Goal: Task Accomplishment & Management: Use online tool/utility

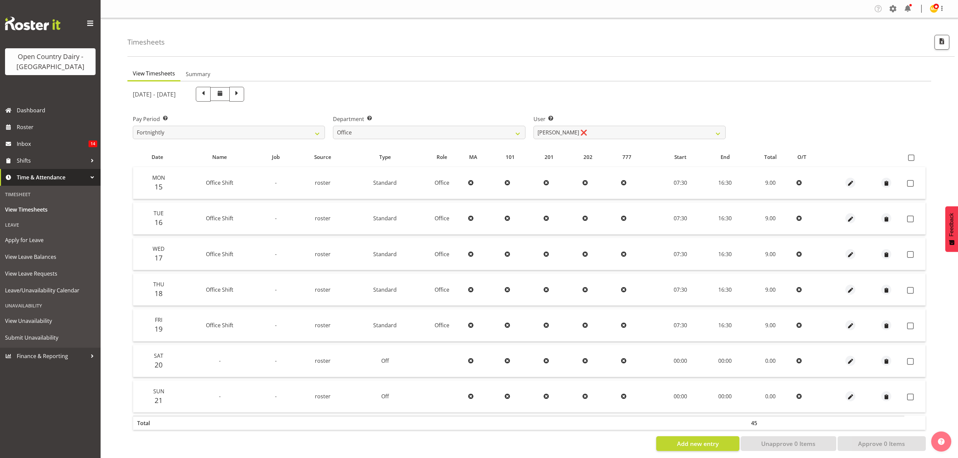
select select "699"
click at [18, 128] on span "Roster" at bounding box center [57, 127] width 80 height 10
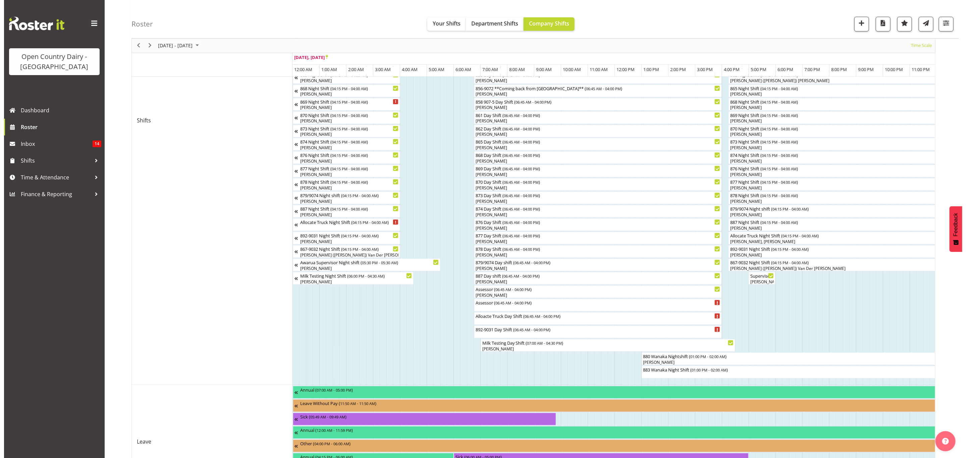
scroll to position [224, 0]
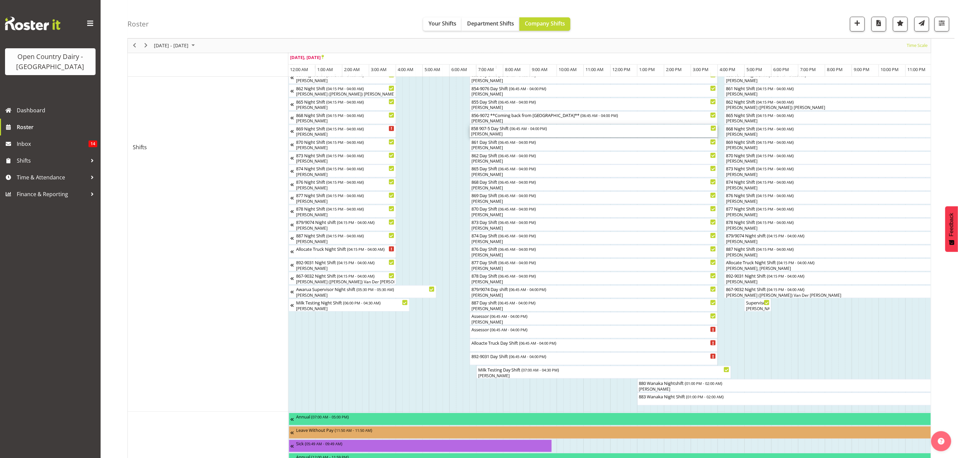
click at [481, 132] on div "[PERSON_NAME]" at bounding box center [594, 134] width 246 height 6
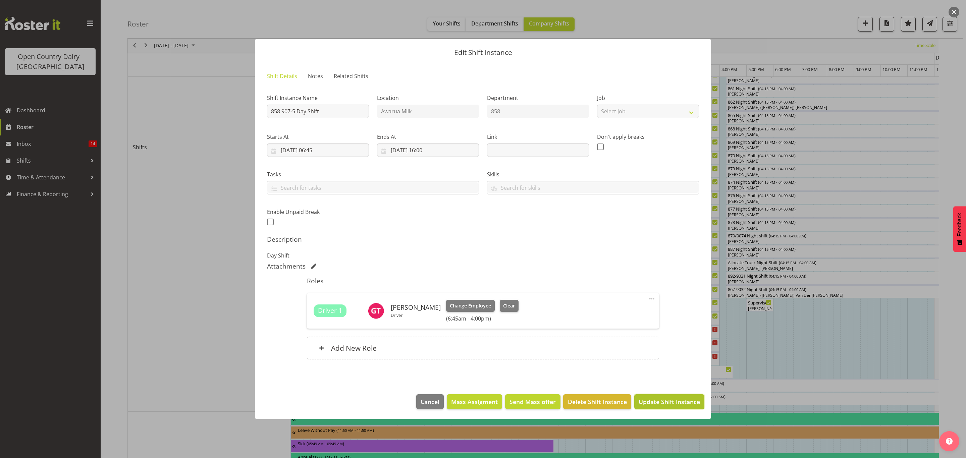
click at [686, 400] on span "Update Shift Instance" at bounding box center [669, 401] width 61 height 9
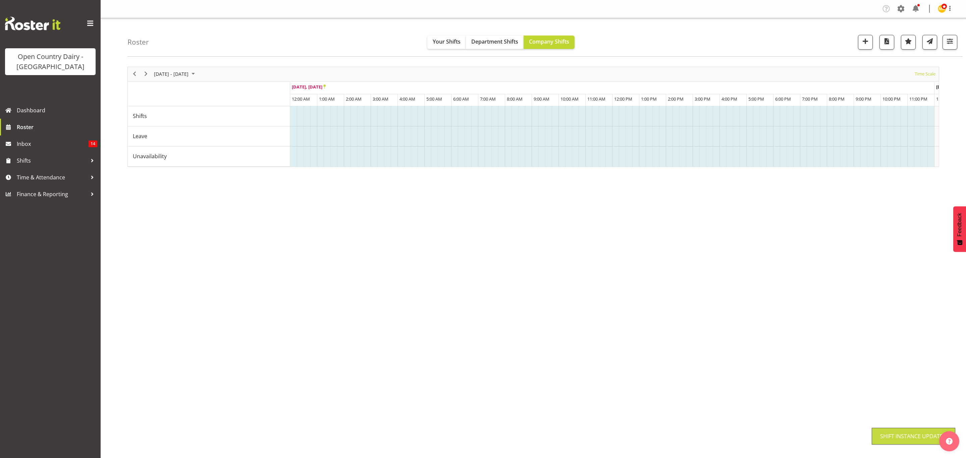
scroll to position [0, 0]
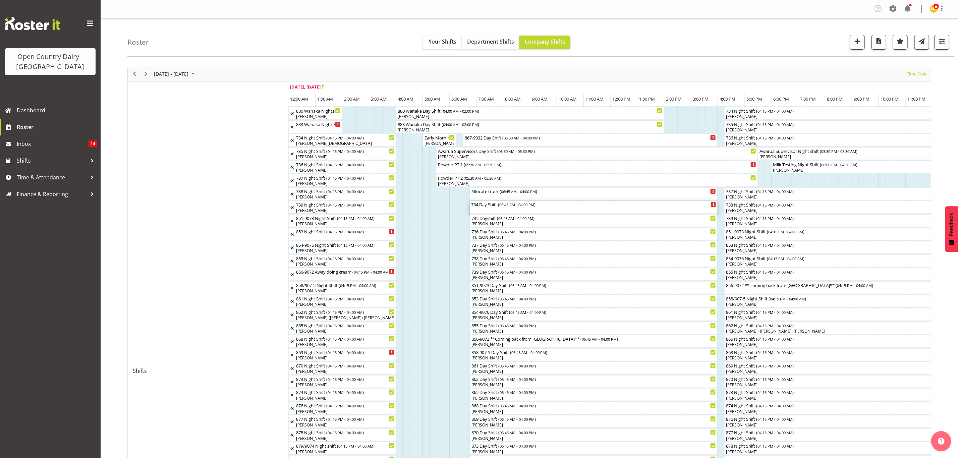
click at [487, 210] on div "734 Day Shift ( 06:45 AM - 04:00 PM )" at bounding box center [594, 207] width 246 height 13
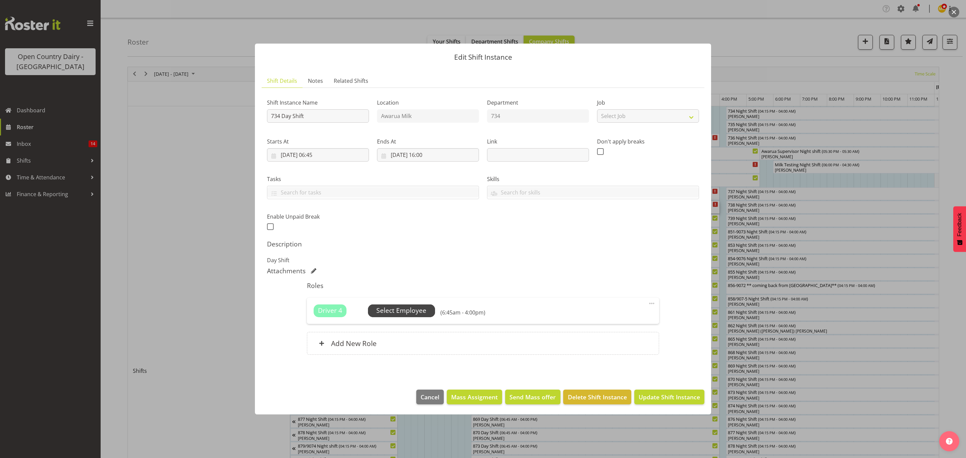
click at [379, 313] on span "Select Employee" at bounding box center [401, 311] width 50 height 10
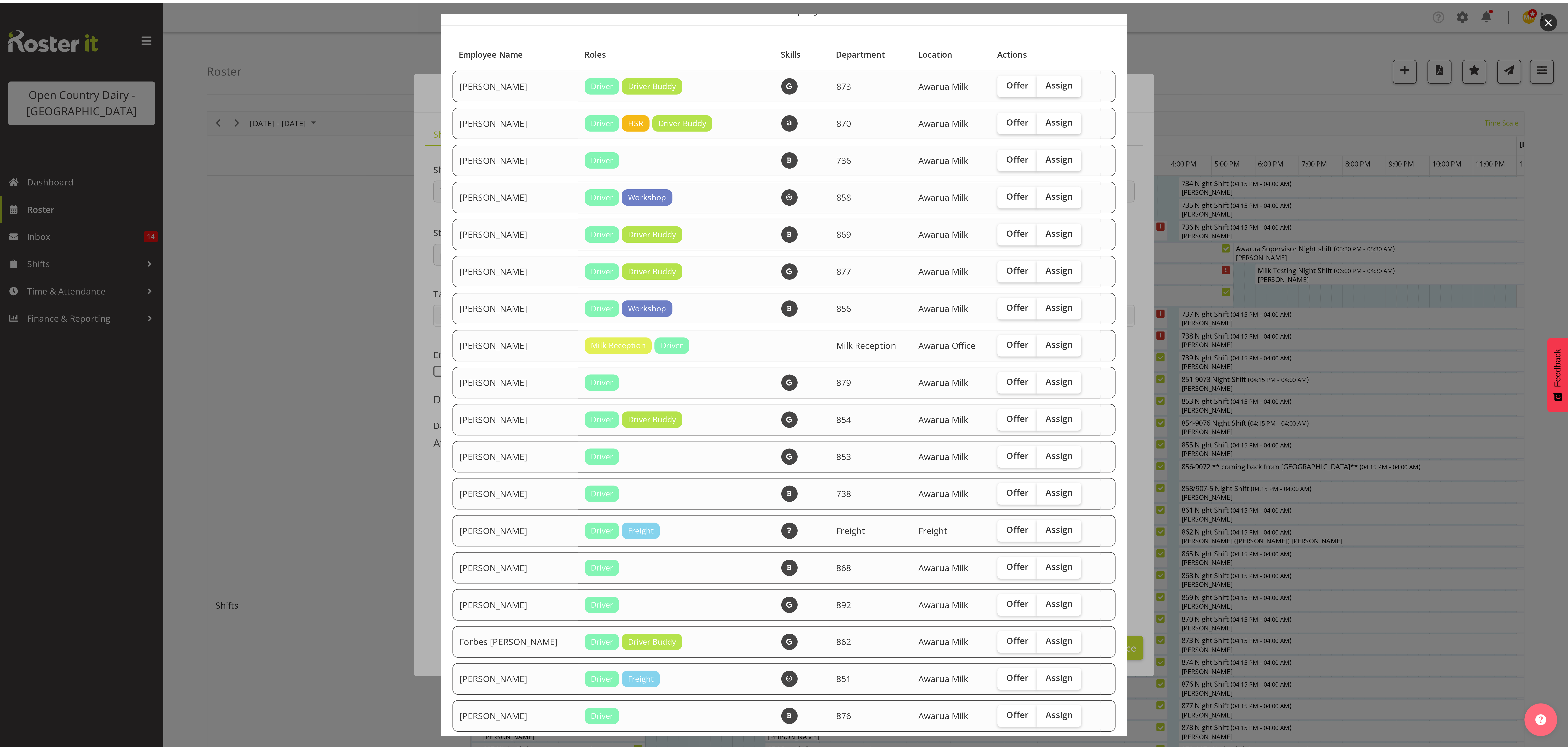
scroll to position [123, 0]
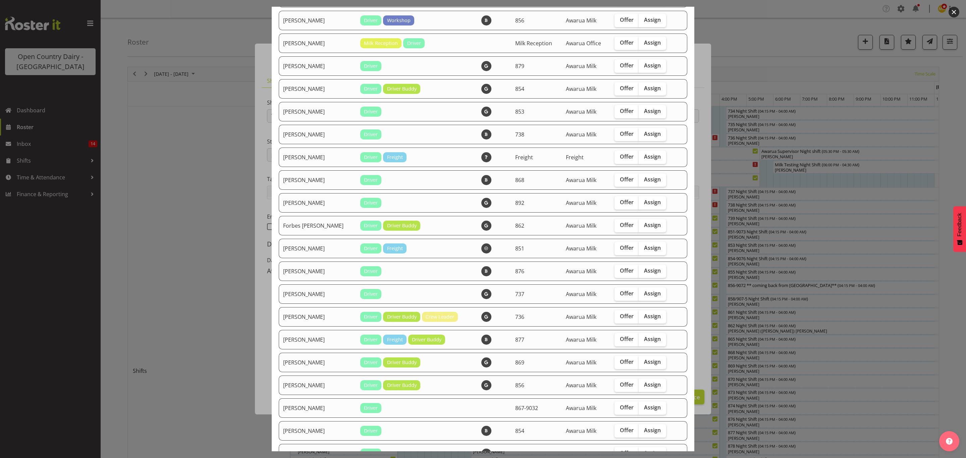
click at [731, 161] on div at bounding box center [483, 229] width 966 height 458
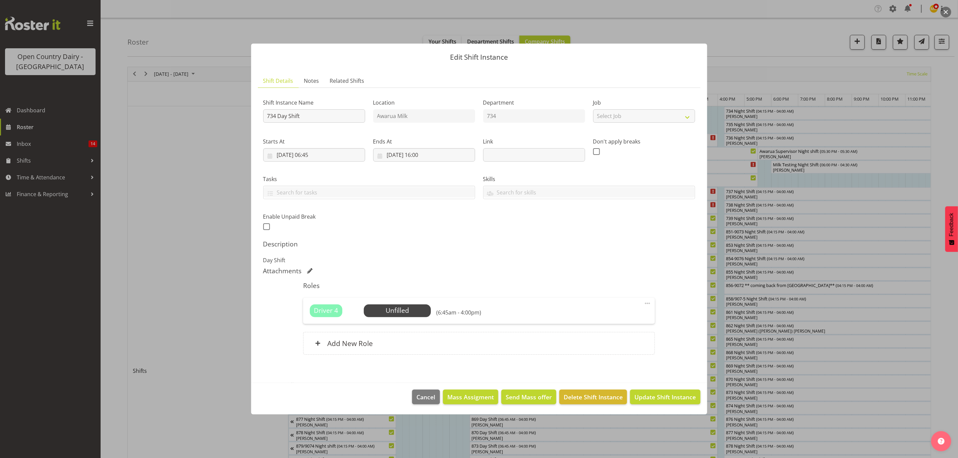
click at [731, 161] on div at bounding box center [479, 229] width 958 height 458
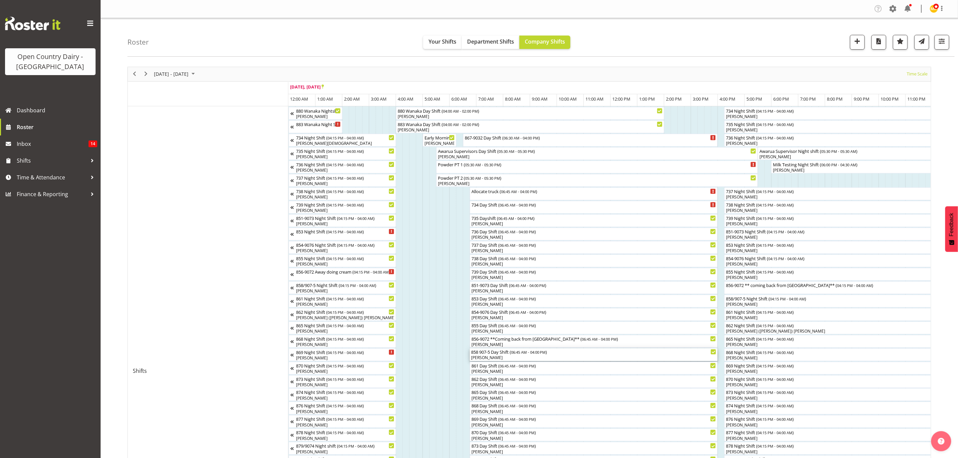
click at [483, 352] on div "858 907-5 Day Shift ( 06:45 AM - 04:00 PM )" at bounding box center [594, 351] width 246 height 7
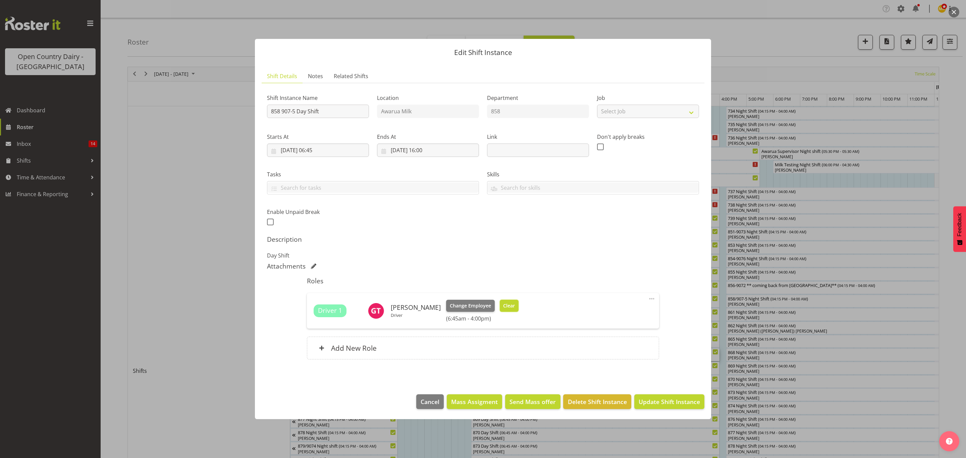
click at [503, 304] on span "Clear" at bounding box center [509, 305] width 12 height 7
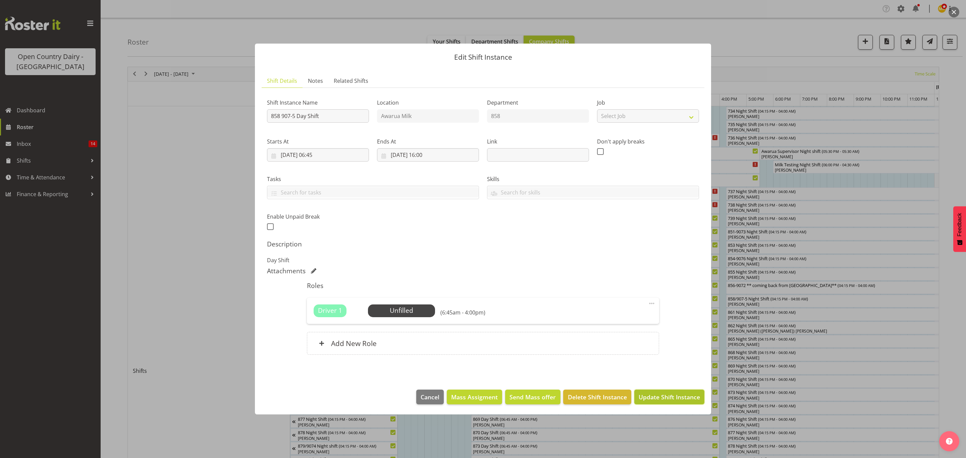
click at [665, 398] on span "Update Shift Instance" at bounding box center [669, 397] width 61 height 9
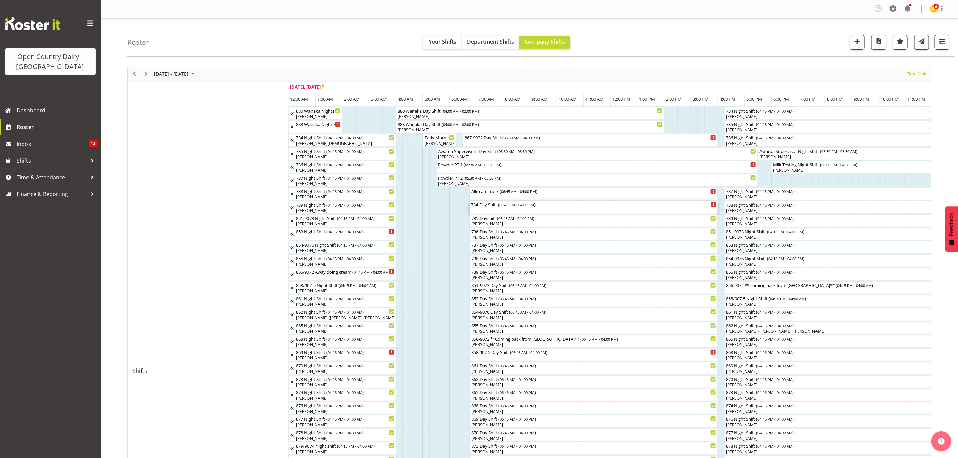
click at [486, 211] on div "734 Day Shift ( 06:45 AM - 04:00 PM )" at bounding box center [594, 207] width 246 height 13
click at [486, 209] on div "734 Day Shift ( 06:45 AM - 04:00 PM )" at bounding box center [594, 207] width 246 height 13
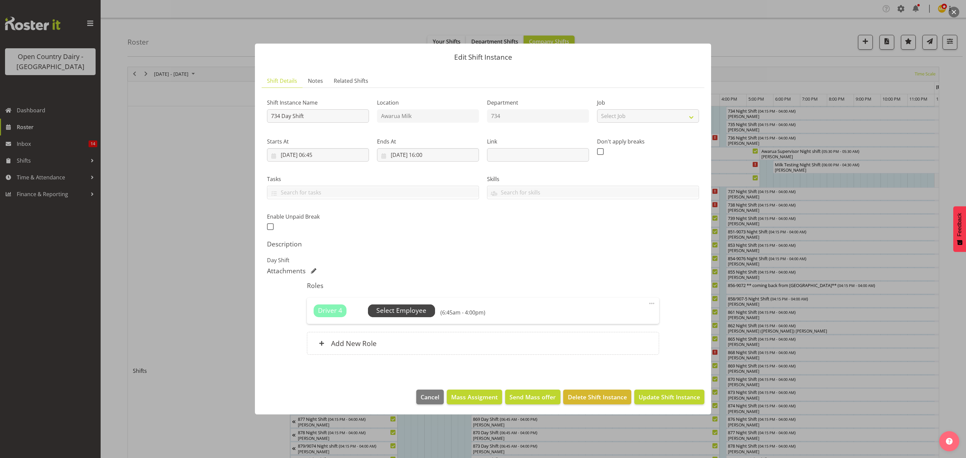
click at [394, 308] on span "Select Employee" at bounding box center [401, 311] width 50 height 10
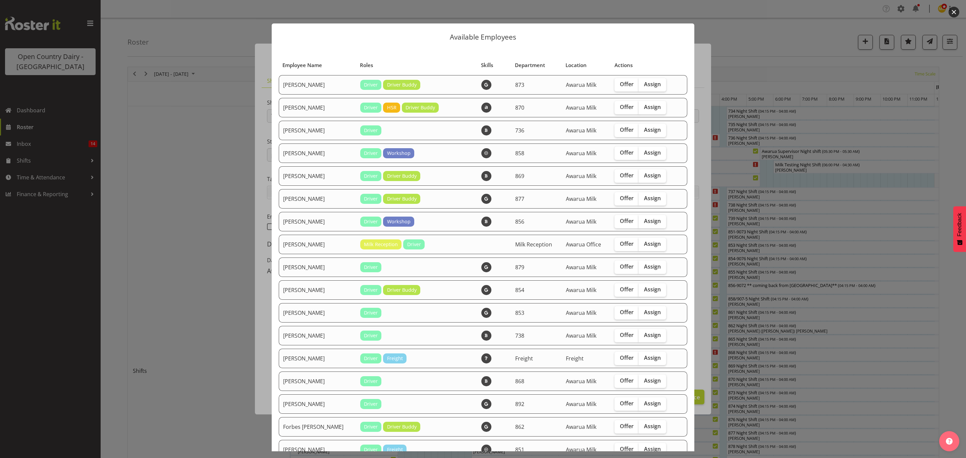
click at [562, 323] on td "853" at bounding box center [536, 312] width 51 height 19
click at [477, 452] on td "Driver Freight" at bounding box center [416, 449] width 121 height 19
click at [928, 278] on div at bounding box center [483, 229] width 966 height 458
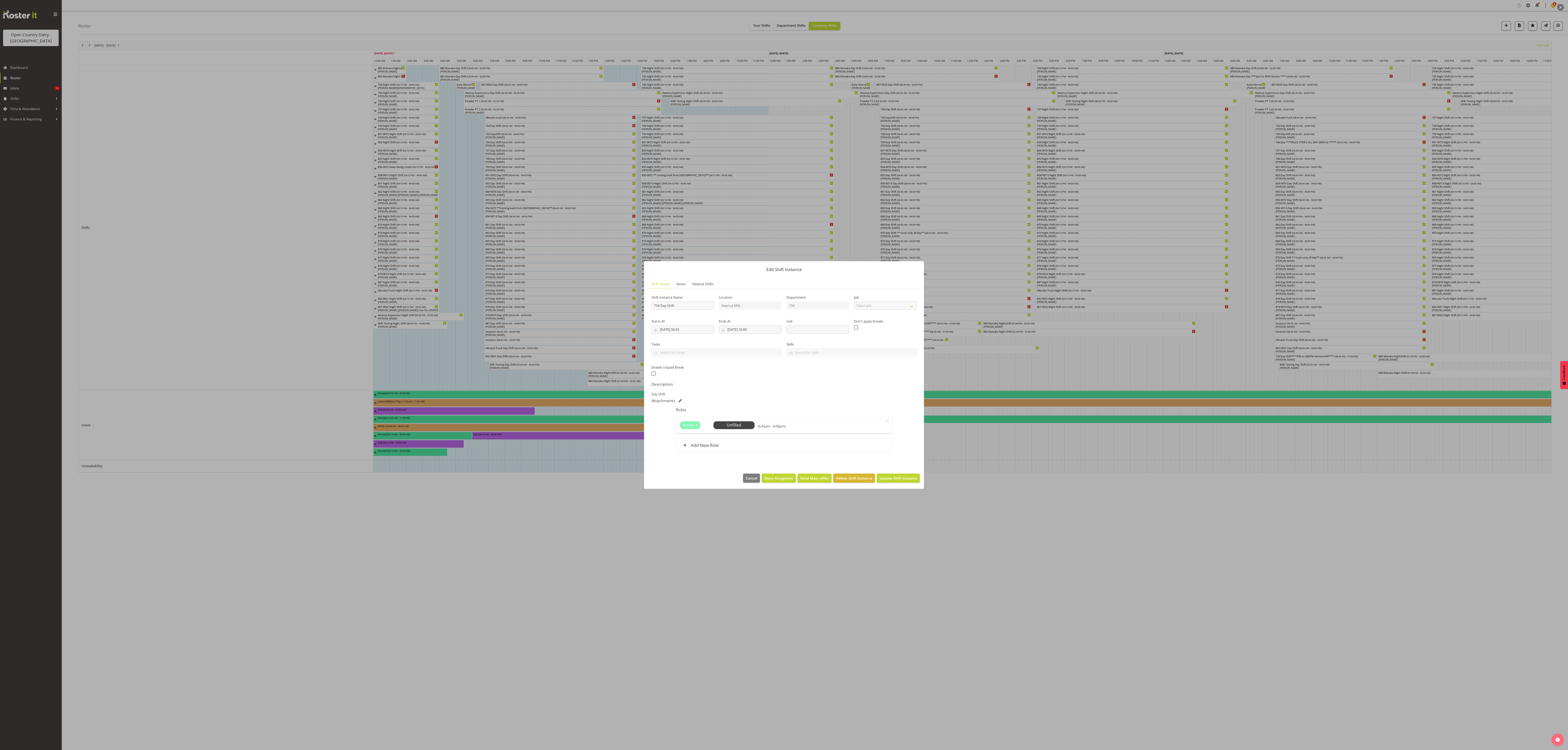
click at [588, 281] on div at bounding box center [784, 375] width 1568 height 750
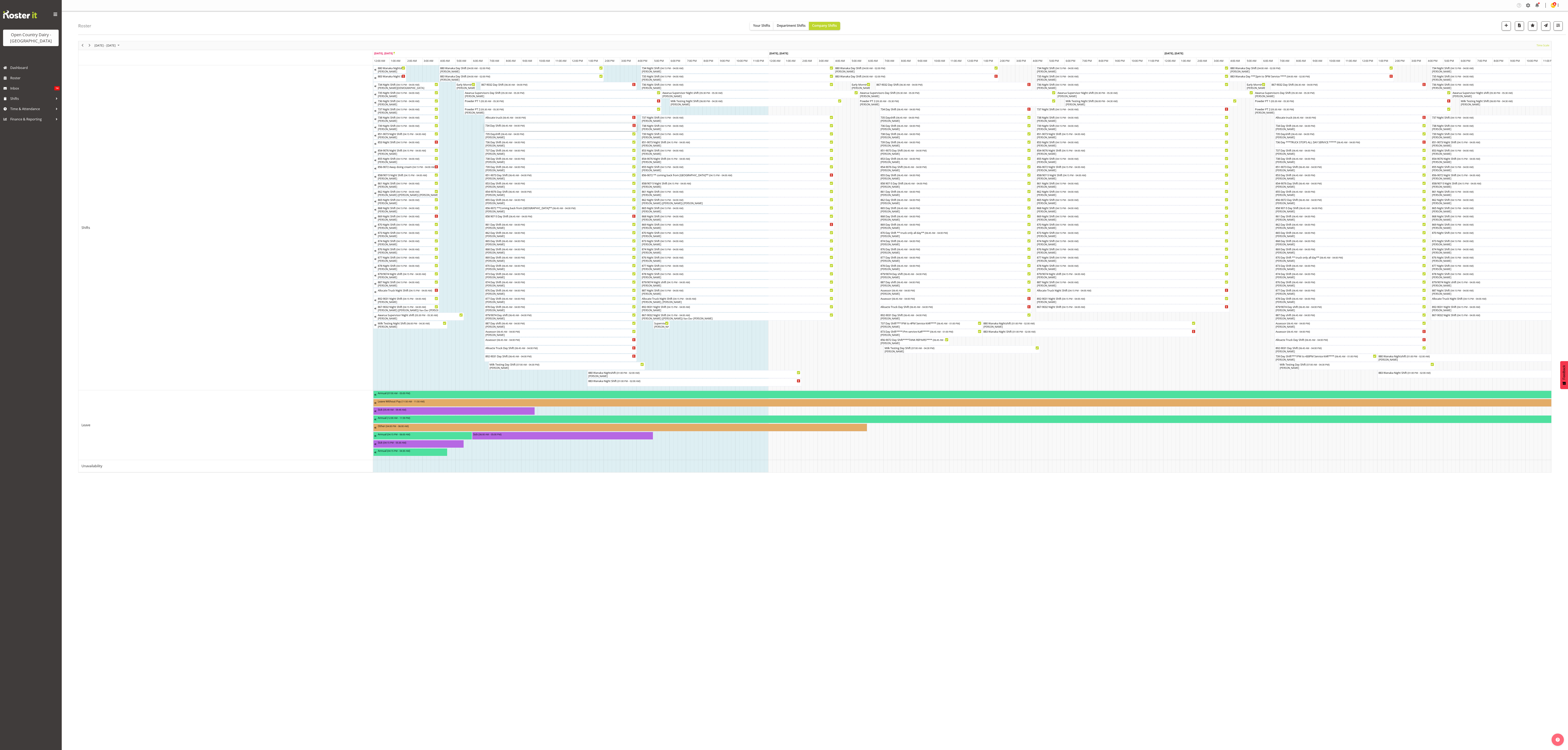
click at [496, 128] on div "734 Day Shift ( 06:45 AM - 04:00 PM )" at bounding box center [561, 125] width 151 height 4
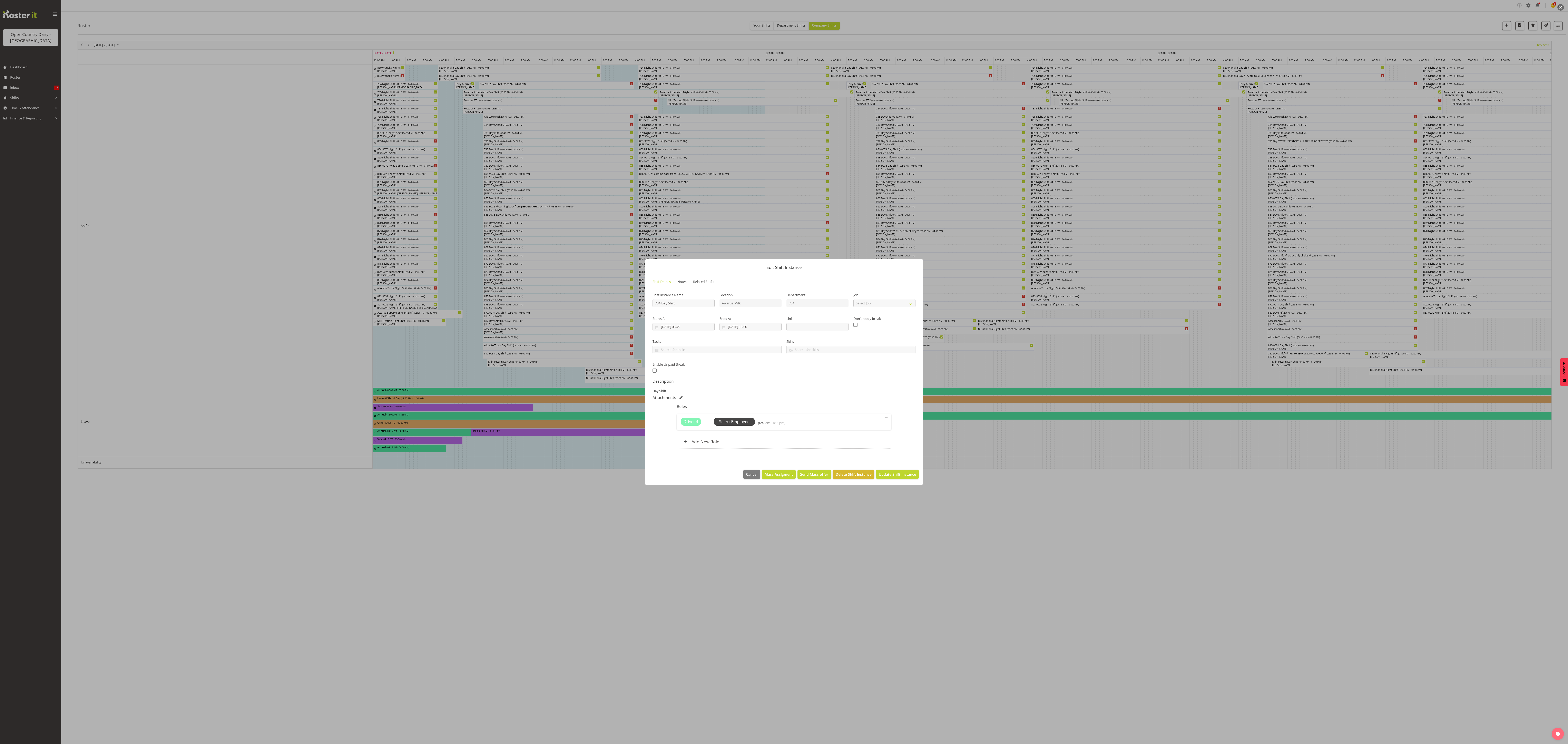
click at [738, 421] on span "Select Employee" at bounding box center [734, 422] width 30 height 6
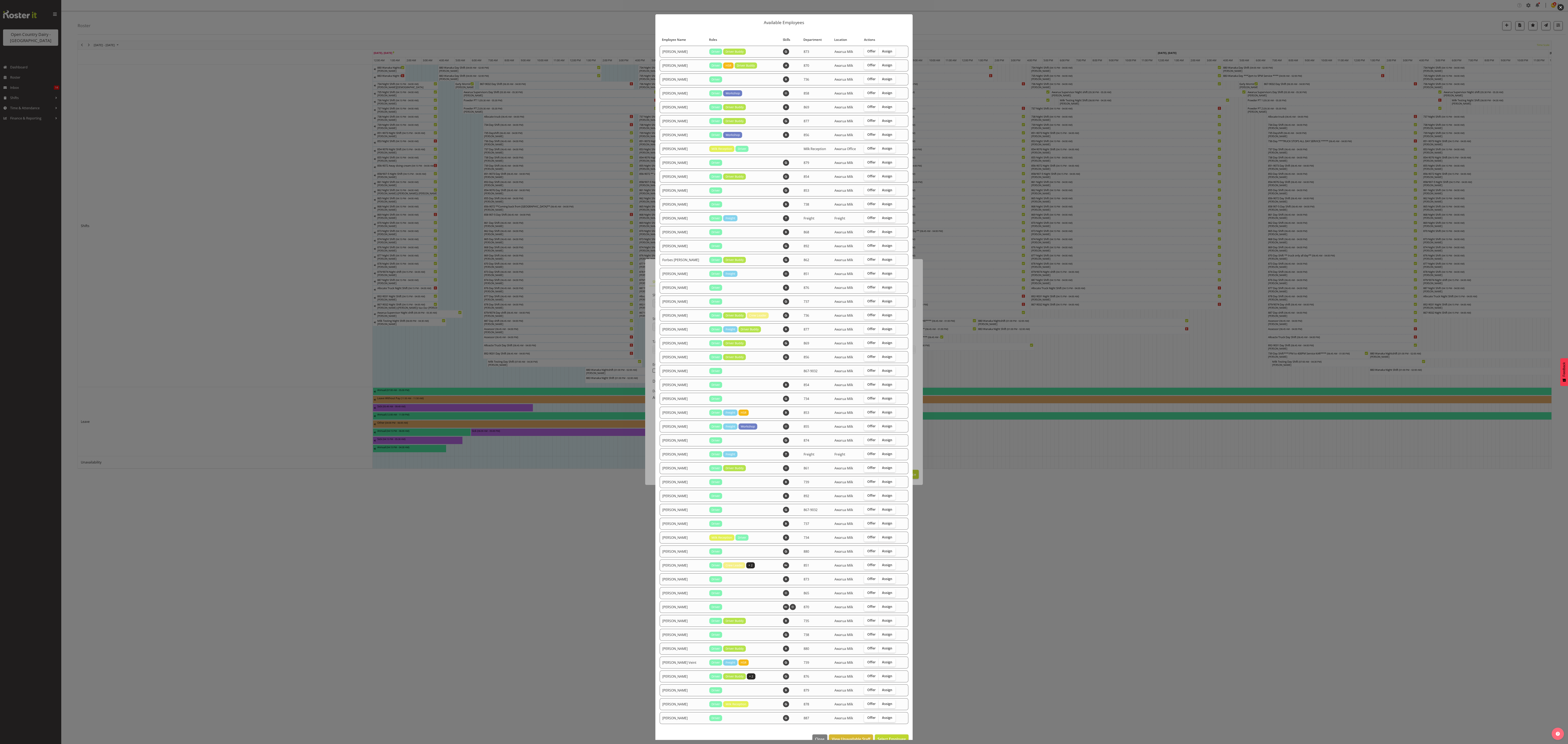
drag, startPoint x: 845, startPoint y: 130, endPoint x: 842, endPoint y: 136, distance: 6.7
drag, startPoint x: 842, startPoint y: 136, endPoint x: 989, endPoint y: 570, distance: 458.2
click at [990, 572] on div at bounding box center [784, 372] width 1568 height 744
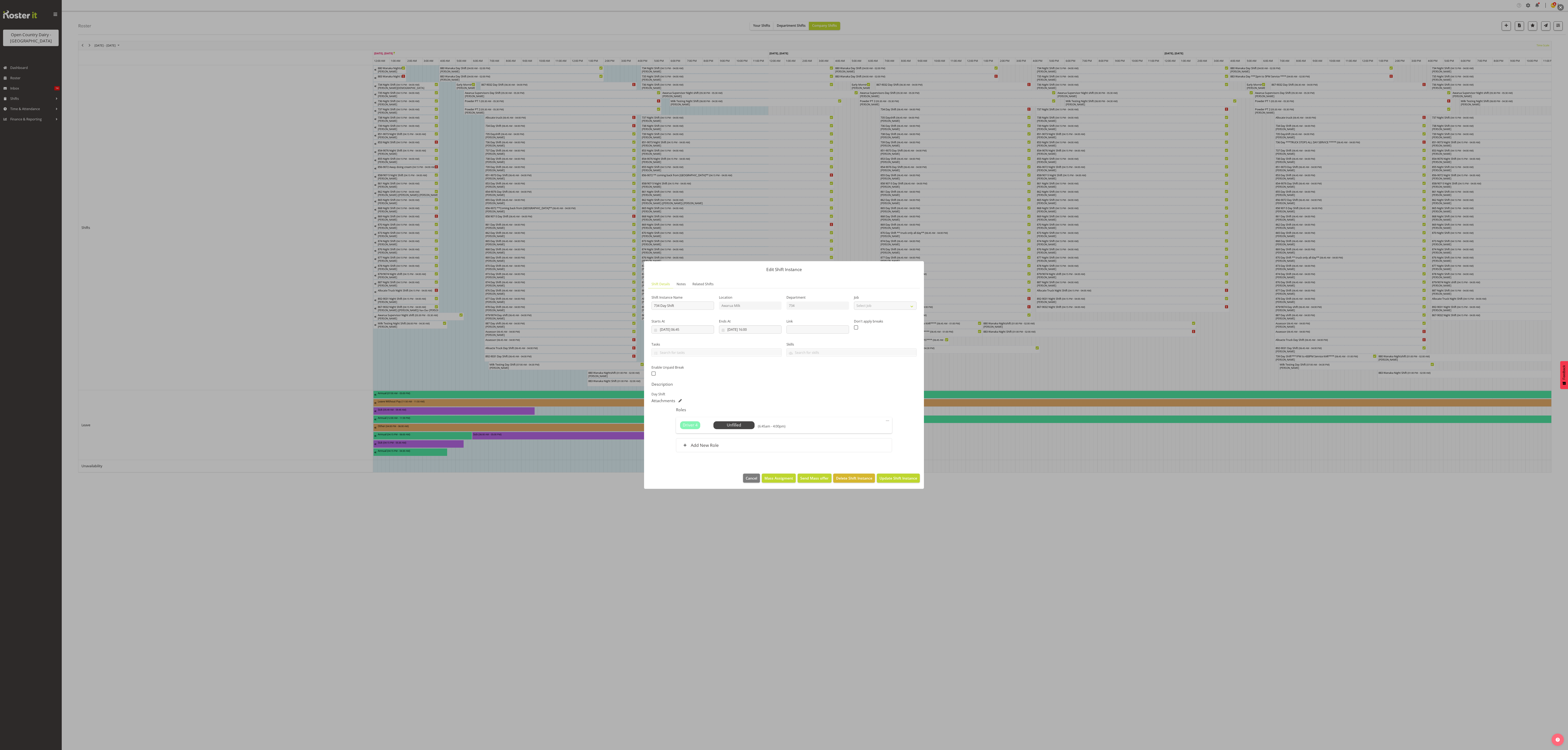
click at [985, 608] on div at bounding box center [784, 375] width 1568 height 750
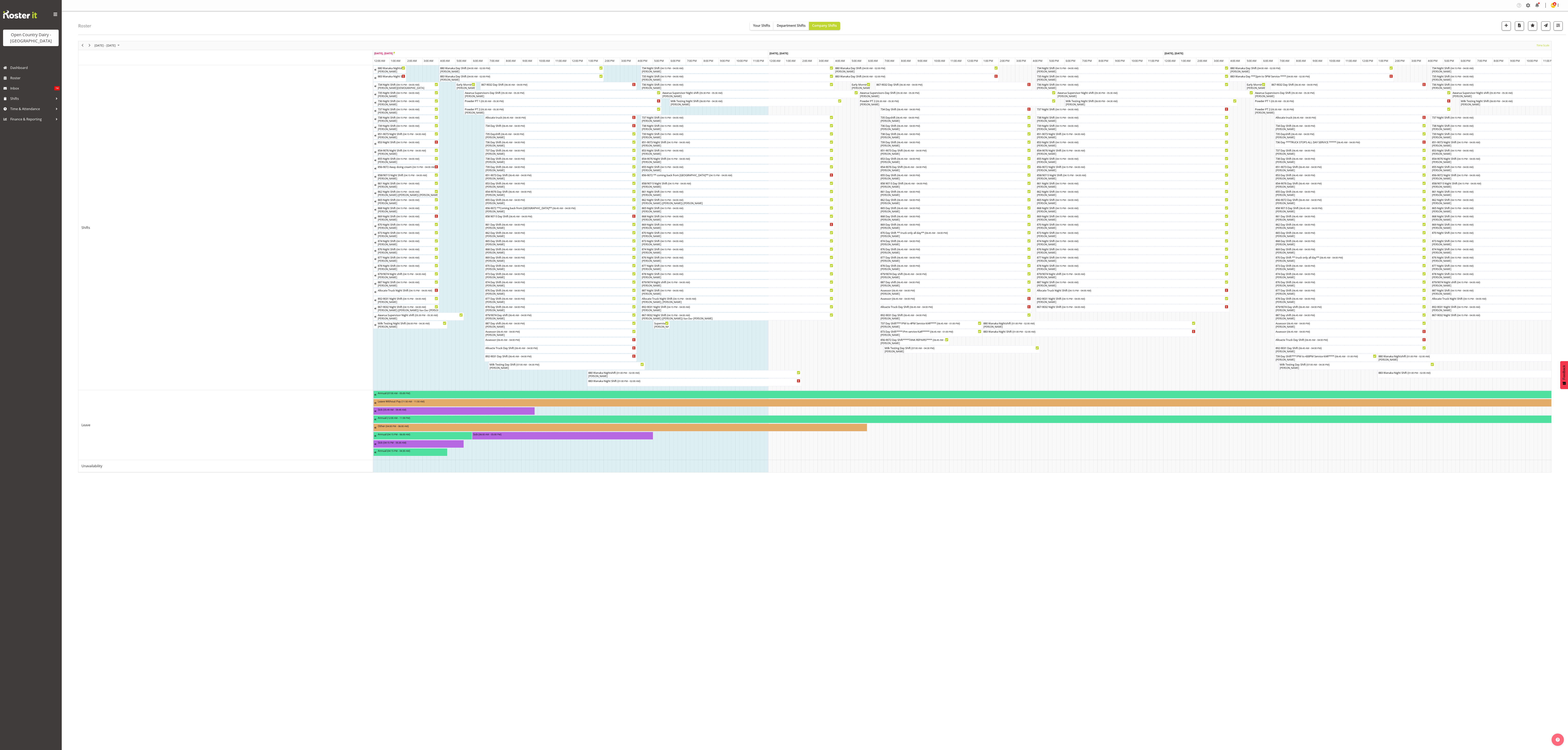
drag, startPoint x: 279, startPoint y: 490, endPoint x: 281, endPoint y: 486, distance: 4.5
drag, startPoint x: 953, startPoint y: 607, endPoint x: 954, endPoint y: 593, distance: 14.0
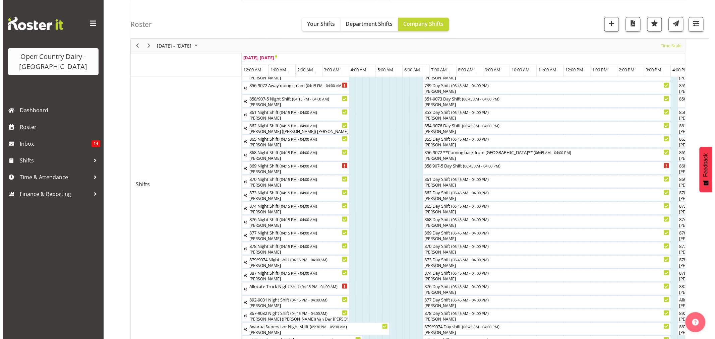
scroll to position [37, 0]
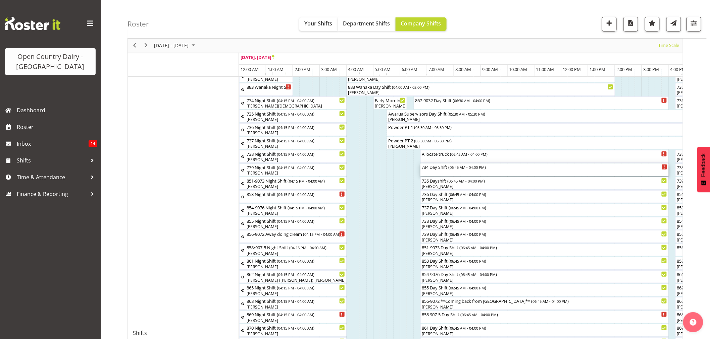
click at [433, 168] on div "734 Day Shift ( 06:45 AM - 04:00 PM )" at bounding box center [545, 167] width 246 height 7
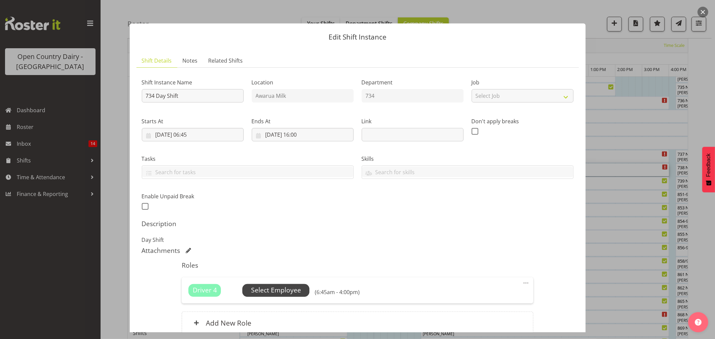
click at [274, 287] on span "Select Employee" at bounding box center [276, 291] width 50 height 10
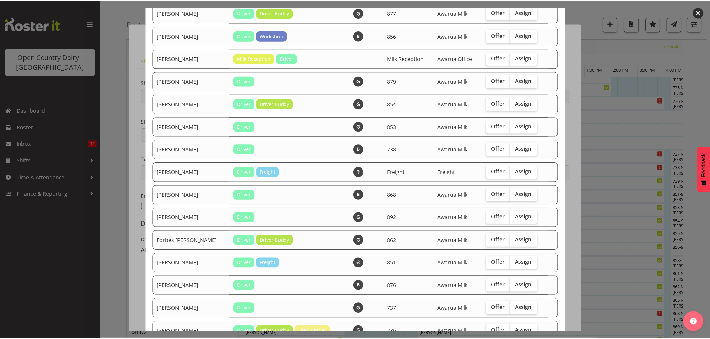
scroll to position [298, 0]
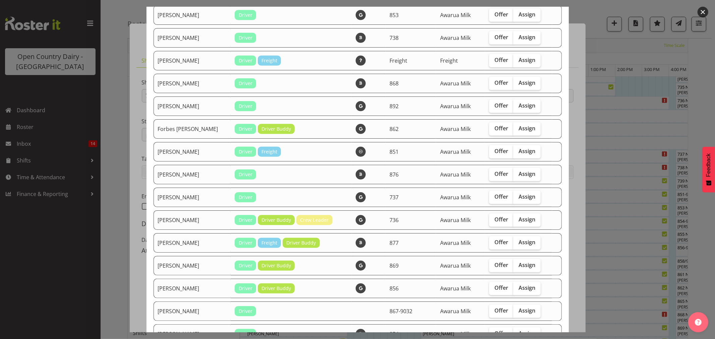
click at [637, 192] on div at bounding box center [357, 169] width 715 height 339
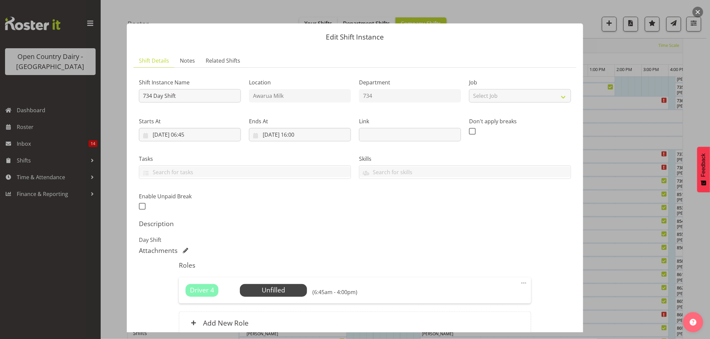
click at [635, 192] on div at bounding box center [355, 169] width 710 height 339
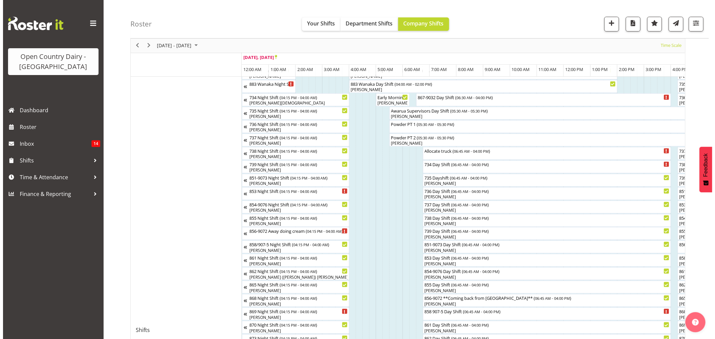
scroll to position [37, 0]
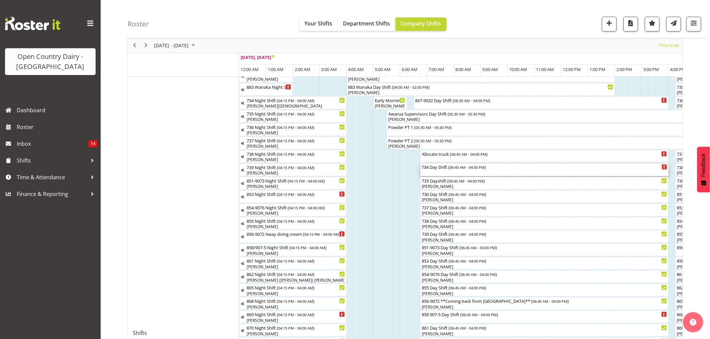
click at [435, 169] on div "734 Day Shift ( 06:45 AM - 04:00 PM )" at bounding box center [545, 167] width 246 height 7
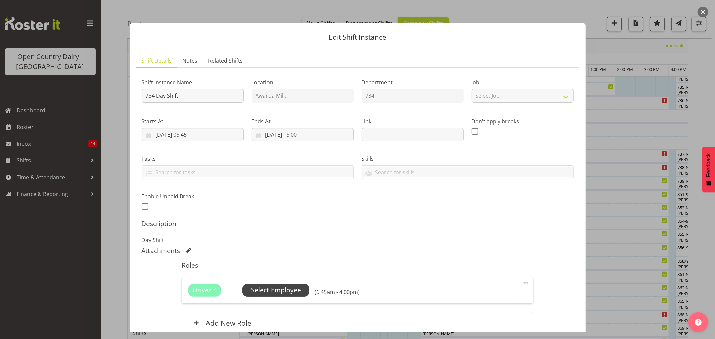
click at [280, 290] on span "Select Employee" at bounding box center [276, 291] width 50 height 10
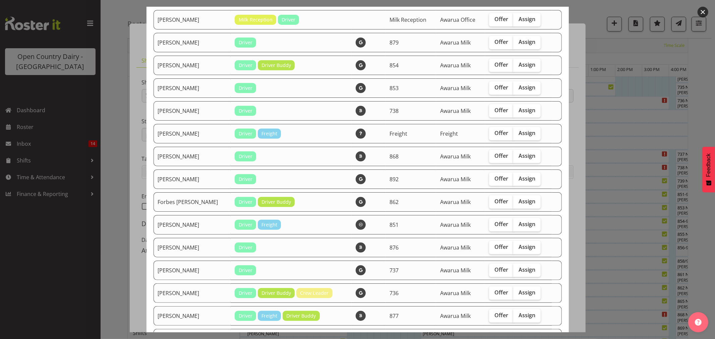
scroll to position [193, 0]
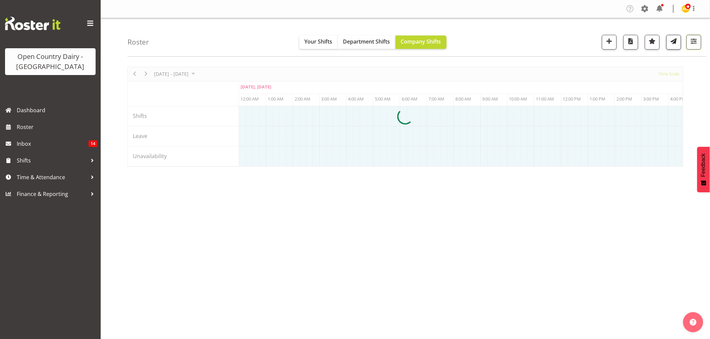
click at [693, 40] on span "button" at bounding box center [693, 41] width 9 height 9
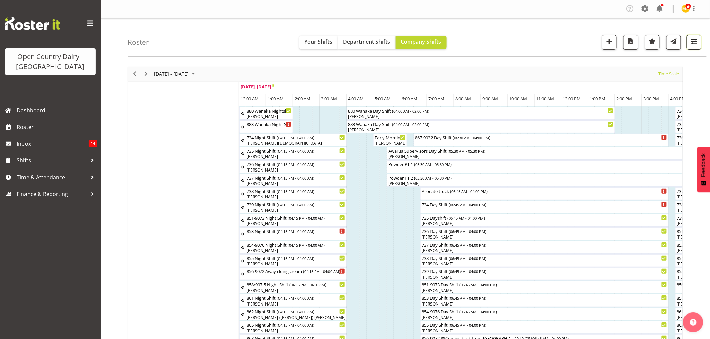
click at [696, 43] on span "button" at bounding box center [693, 41] width 9 height 9
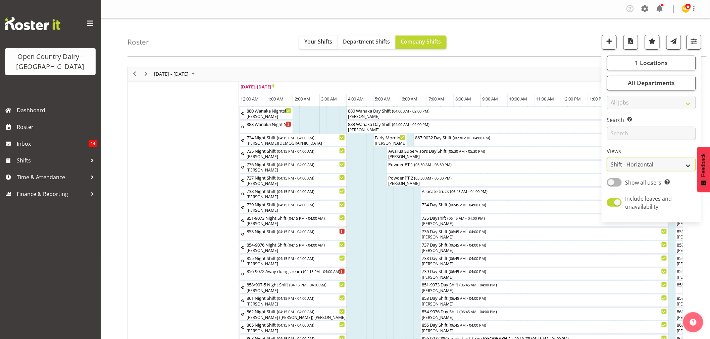
click at [687, 166] on select "Staff Role Shift - Horizontal Shift - Vertical Staff - Location" at bounding box center [651, 164] width 89 height 13
select select "staff"
click at [607, 158] on select "Staff Role Shift - Horizontal Shift - Vertical Staff - Location" at bounding box center [651, 164] width 89 height 13
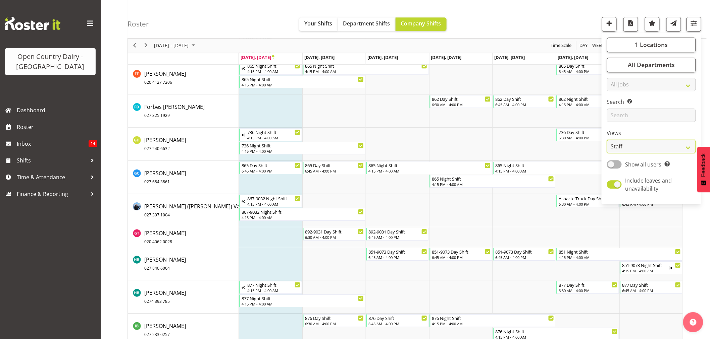
scroll to position [1826, 0]
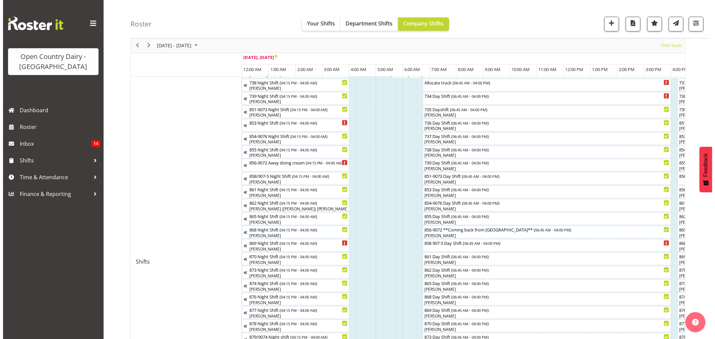
scroll to position [112, 0]
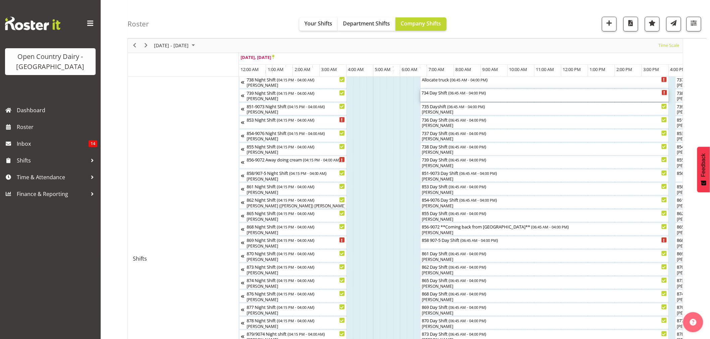
click at [434, 96] on div "734 Day Shift ( 06:45 AM - 04:00 PM )" at bounding box center [545, 95] width 246 height 13
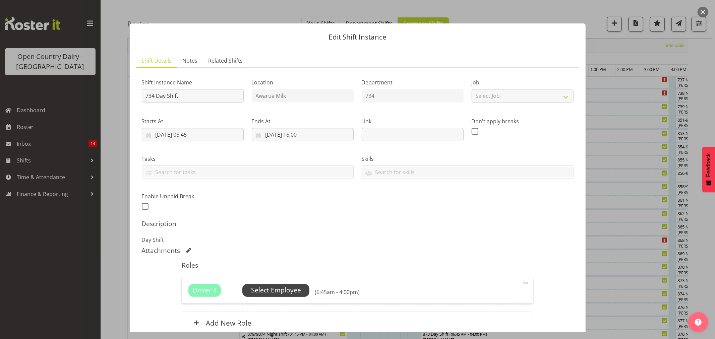
click at [266, 292] on span "Select Employee" at bounding box center [276, 291] width 50 height 10
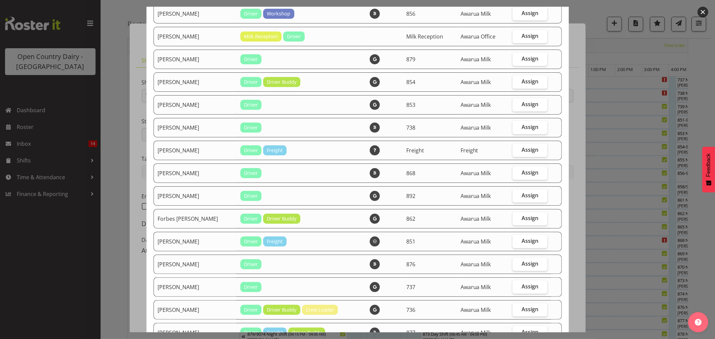
scroll to position [186, 0]
